Goal: Download file/media

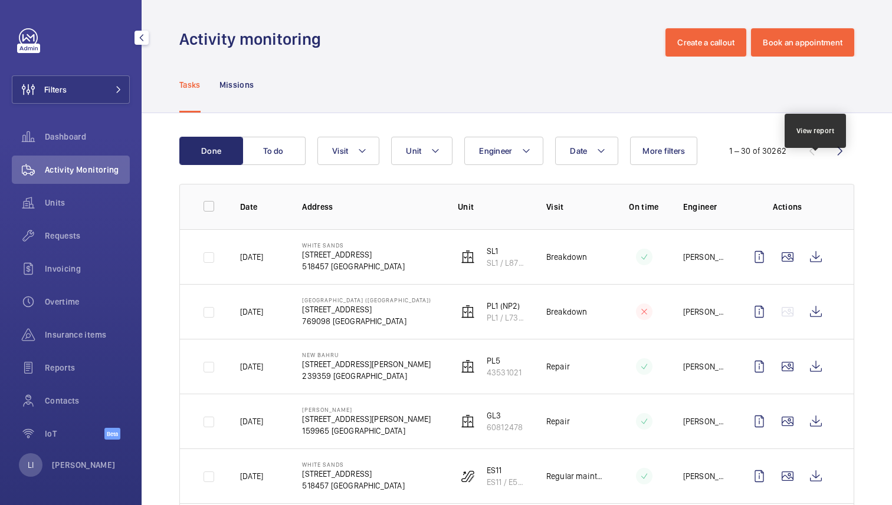
scroll to position [1348, 0]
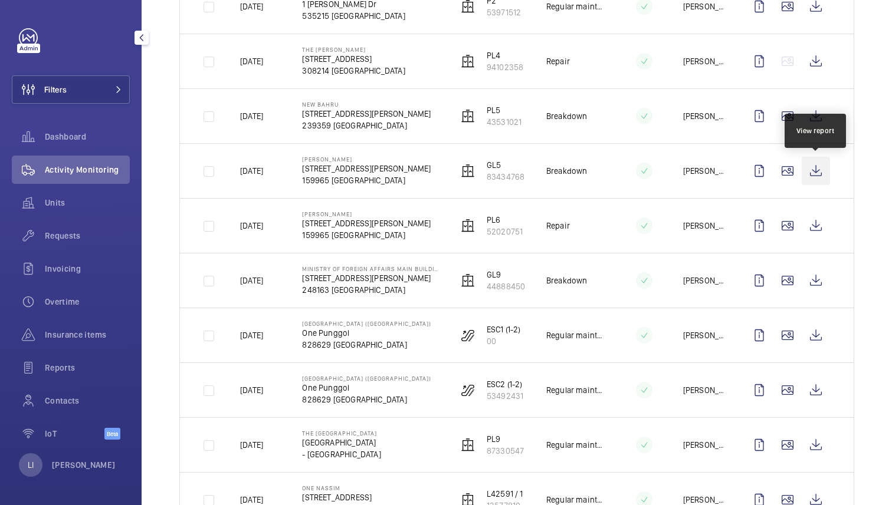
click at [809, 164] on wm-front-icon-button at bounding box center [816, 171] width 28 height 28
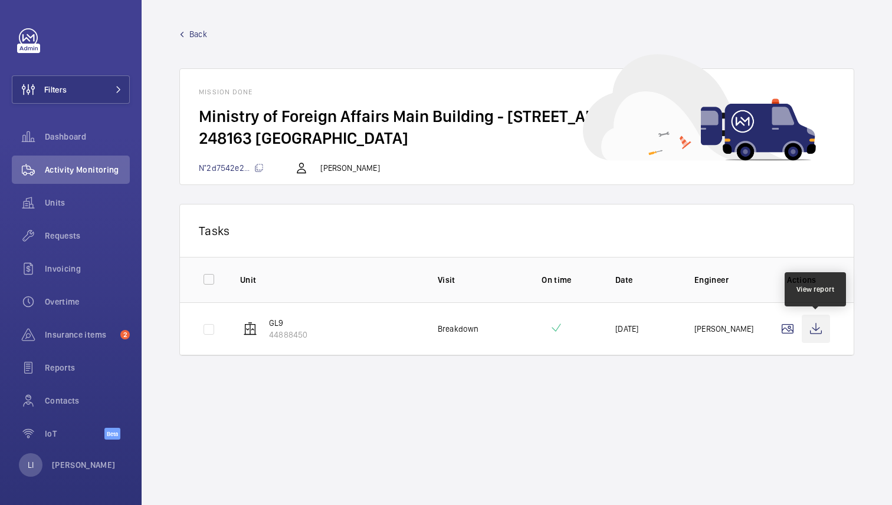
click at [822, 326] on wm-front-icon-button at bounding box center [816, 329] width 28 height 28
